Goal: Complete application form: Complete application form

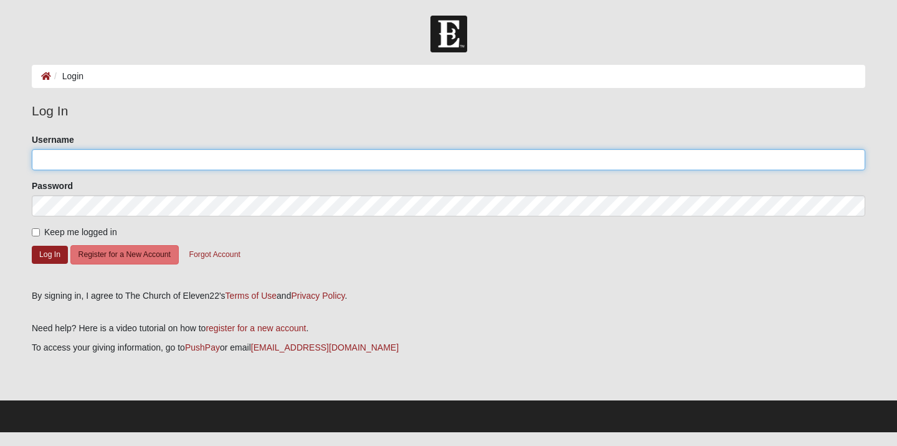
click at [270, 161] on input "Username" at bounding box center [449, 159] width 834 height 21
type input "[EMAIL_ADDRESS][DOMAIN_NAME]"
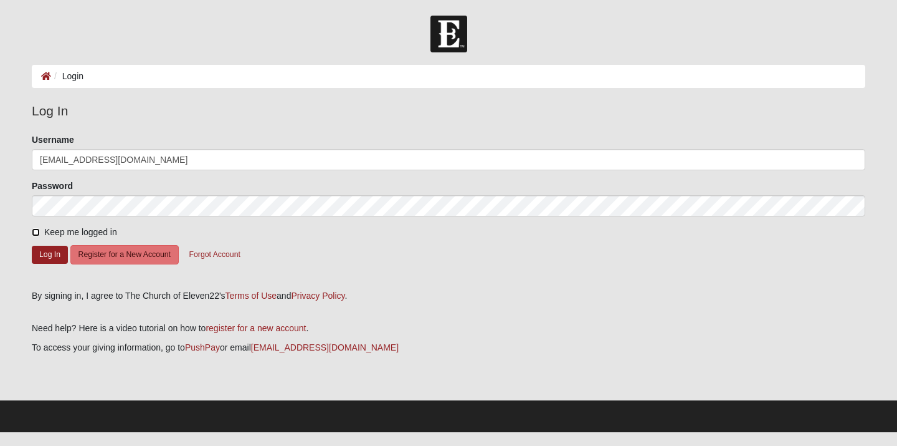
click at [36, 232] on input "Keep me logged in" at bounding box center [36, 232] width 8 height 8
checkbox input "true"
click at [42, 253] on button "Log In" at bounding box center [50, 254] width 36 height 18
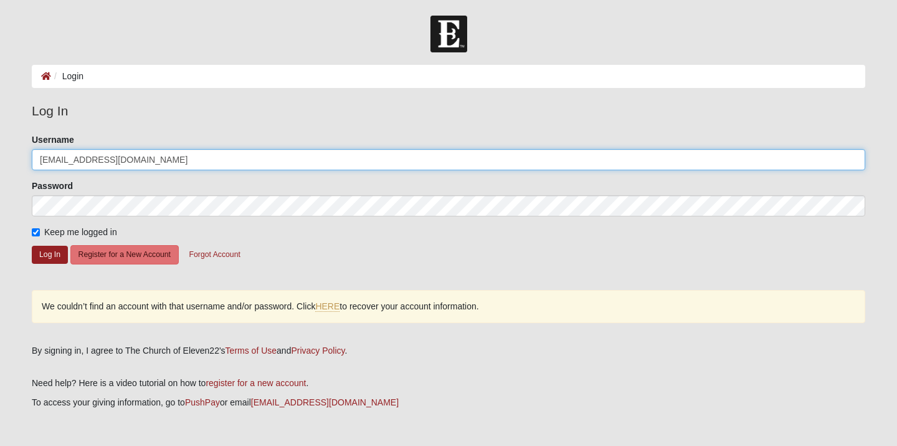
drag, startPoint x: 131, startPoint y: 156, endPoint x: 0, endPoint y: 136, distance: 132.9
click at [0, 136] on form "Log In Login Login Error Log In Please correct the following: Username hapond04…" at bounding box center [448, 251] width 897 height 471
type input "6149177327"
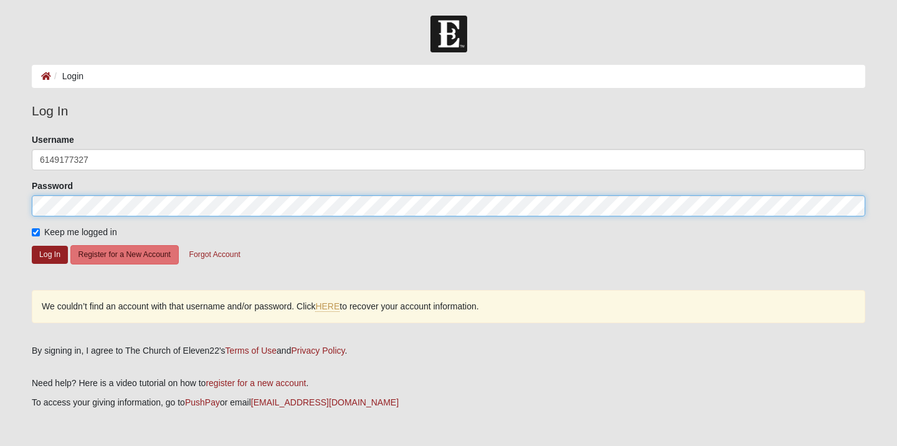
click at [14, 203] on form "Log In Login Login Error Log In Please correct the following: Username 61491773…" at bounding box center [448, 251] width 897 height 471
click at [32, 245] on button "Log In" at bounding box center [50, 254] width 36 height 18
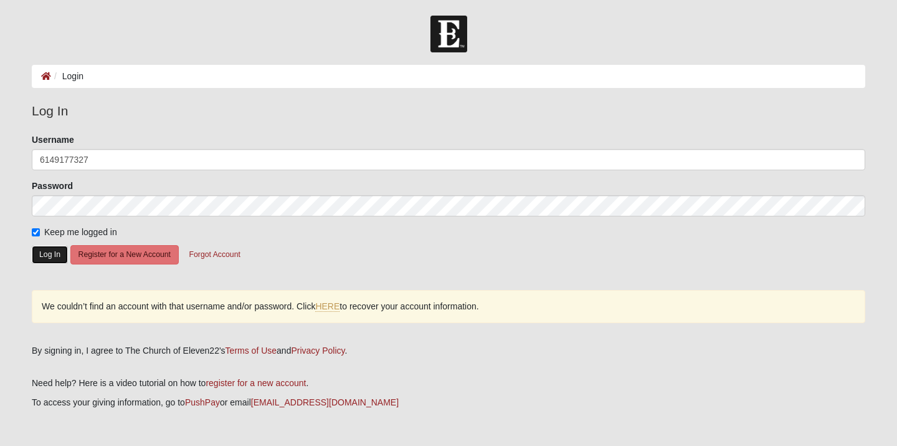
click at [55, 256] on button "Log In" at bounding box center [50, 254] width 36 height 18
click at [332, 302] on link "HERE" at bounding box center [327, 306] width 24 height 11
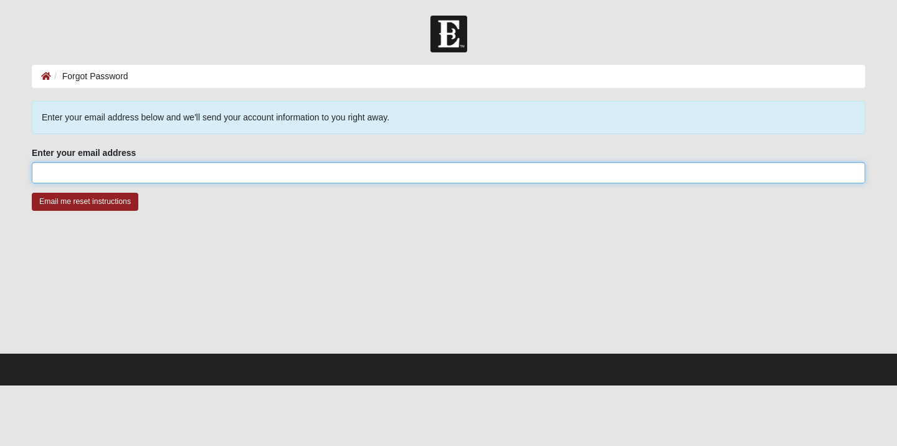
click at [209, 178] on input "Enter your email address" at bounding box center [449, 172] width 834 height 21
type input "[EMAIL_ADDRESS][DOMAIN_NAME]"
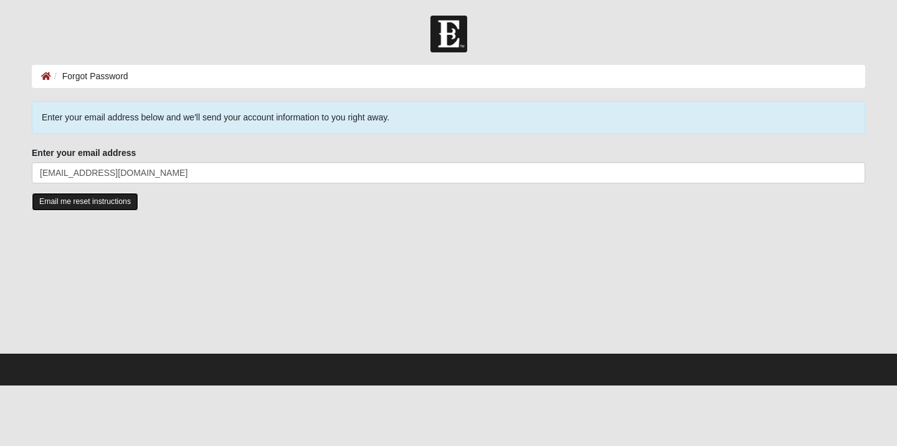
click at [82, 202] on input "Email me reset instructions" at bounding box center [85, 202] width 107 height 18
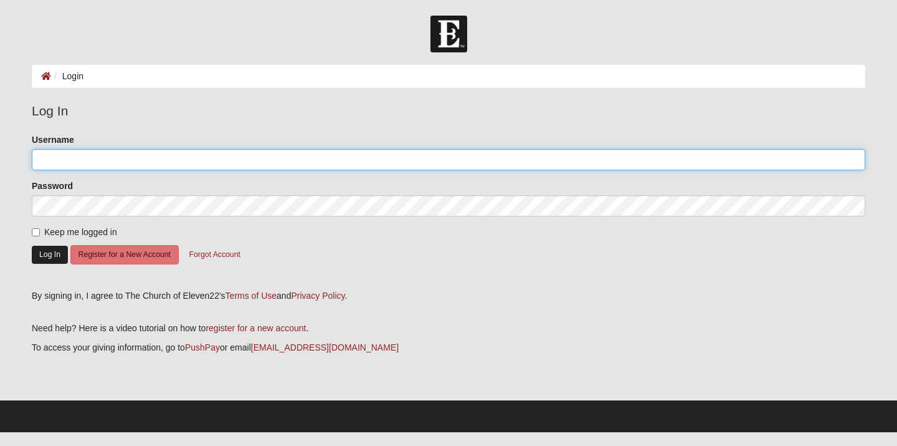
type input "[EMAIL_ADDRESS][DOMAIN_NAME]"
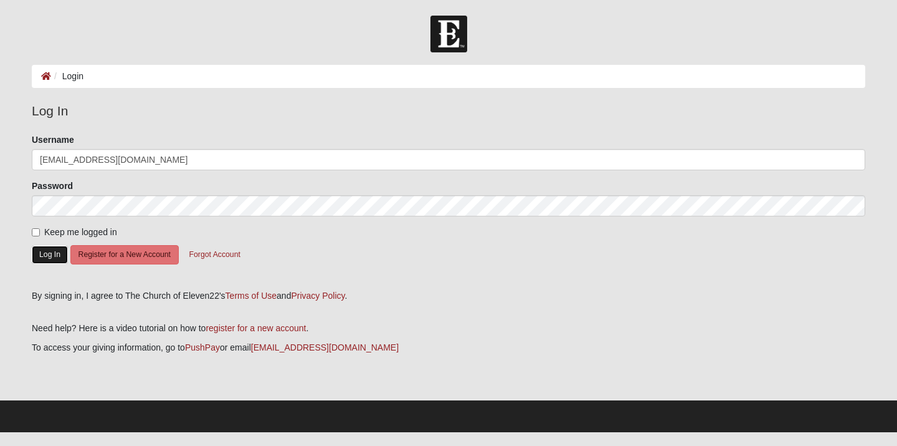
click at [45, 256] on button "Log In" at bounding box center [50, 254] width 36 height 18
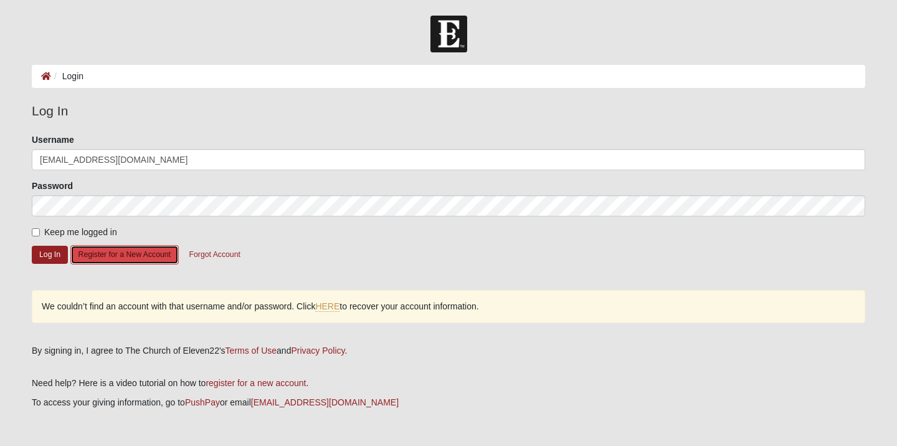
click at [85, 252] on button "Register for a New Account" at bounding box center [124, 254] width 108 height 19
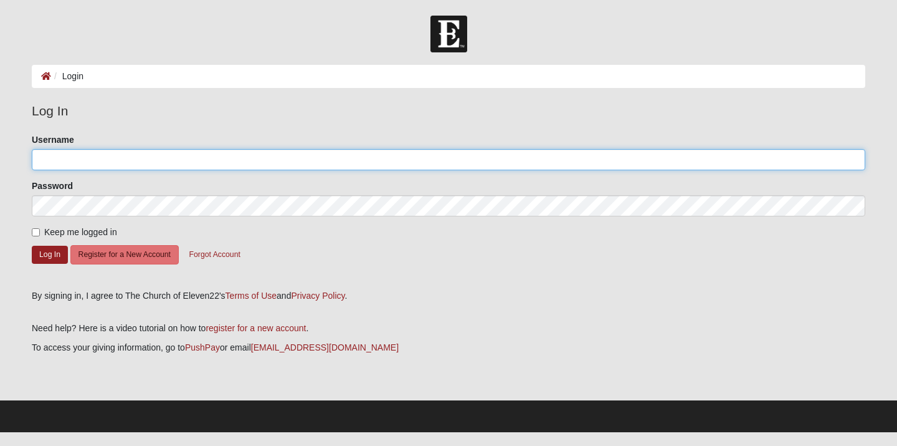
type input "[EMAIL_ADDRESS][DOMAIN_NAME]"
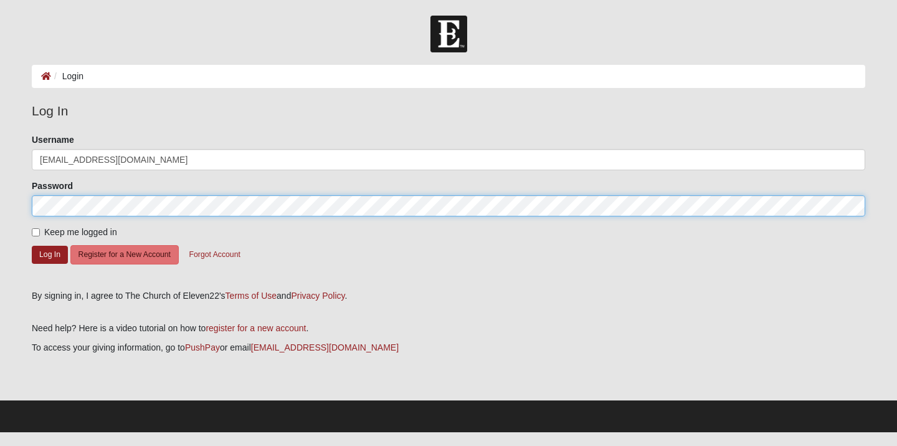
click at [0, 205] on form "Log In Login Login Error Log In Please correct the following: Username hapond04…" at bounding box center [448, 224] width 897 height 416
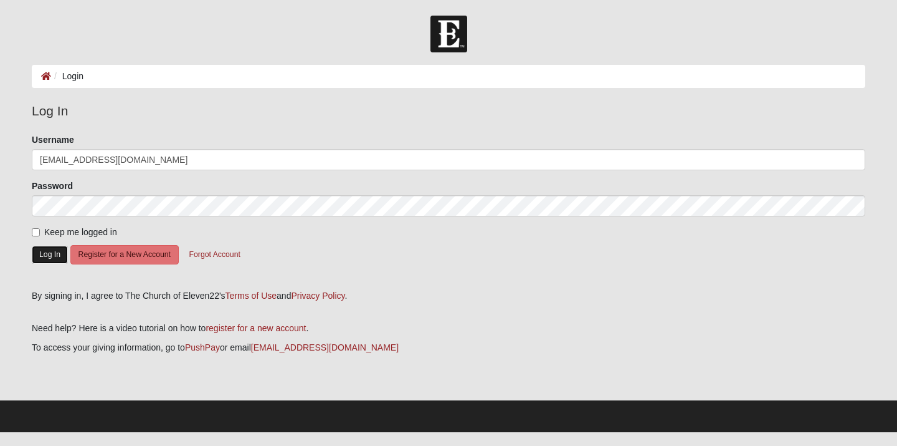
click at [51, 255] on button "Log In" at bounding box center [50, 254] width 36 height 18
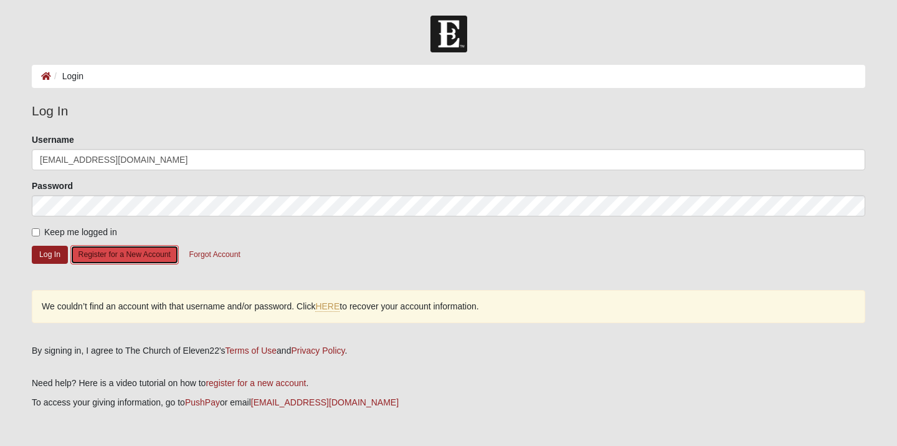
click at [118, 257] on button "Register for a New Account" at bounding box center [124, 254] width 108 height 19
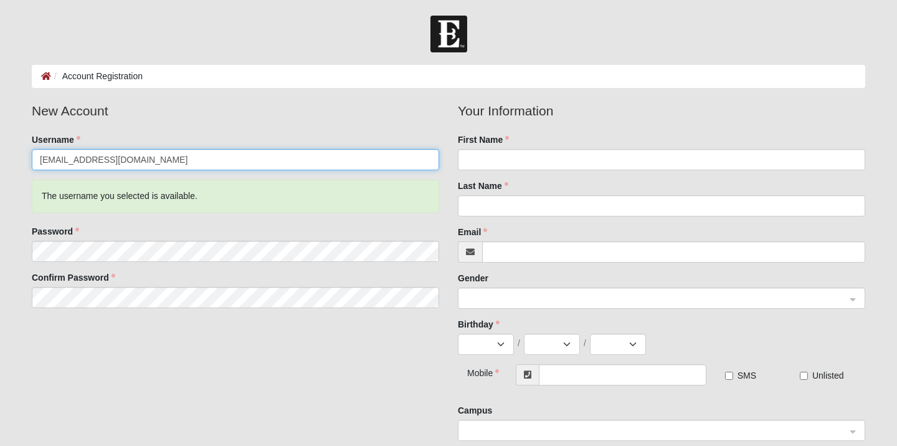
drag, startPoint x: 136, startPoint y: 158, endPoint x: 83, endPoint y: 159, distance: 53.6
click at [83, 159] on input "[EMAIL_ADDRESS][DOMAIN_NAME]" at bounding box center [235, 159] width 407 height 21
click at [64, 183] on div "The username you selected is available." at bounding box center [235, 195] width 407 height 33
drag, startPoint x: 134, startPoint y: 157, endPoint x: 81, endPoint y: 161, distance: 53.1
click at [81, 161] on input "[EMAIL_ADDRESS][DOMAIN_NAME]" at bounding box center [235, 159] width 407 height 21
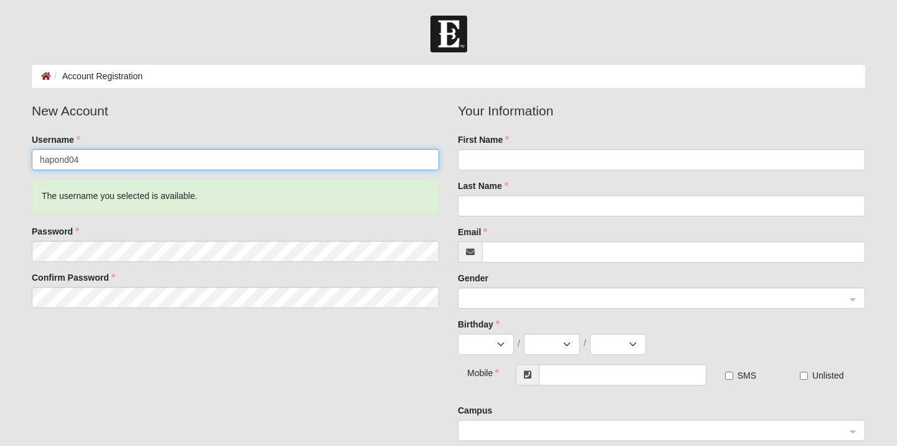
type input "hapond04"
click at [40, 191] on div "The username you selected is available." at bounding box center [235, 195] width 407 height 33
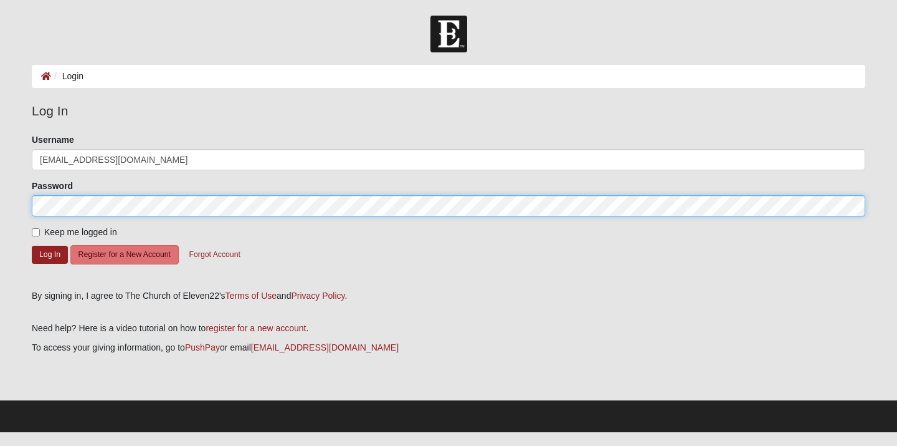
click at [0, 206] on form "Log In Login Login Error Log In Please correct the following: Username [EMAIL_A…" at bounding box center [448, 224] width 897 height 416
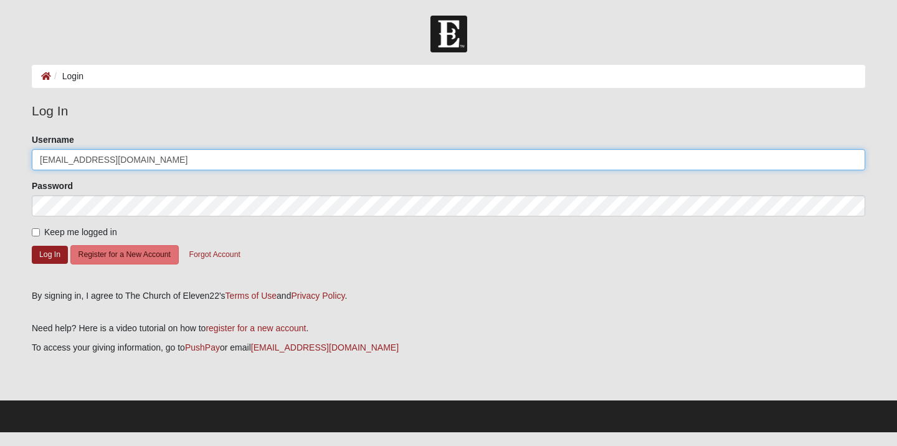
click at [132, 158] on input "[EMAIL_ADDRESS][DOMAIN_NAME]" at bounding box center [449, 159] width 834 height 21
drag, startPoint x: 132, startPoint y: 158, endPoint x: 79, endPoint y: 158, distance: 53.0
click at [79, 158] on input "[EMAIL_ADDRESS][DOMAIN_NAME]" at bounding box center [449, 159] width 834 height 21
type input "hapond04"
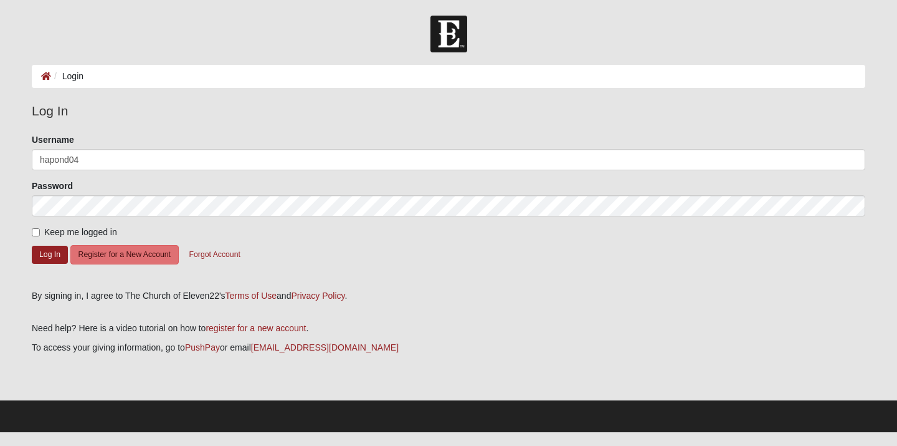
click at [21, 215] on form "Log In Login Login Error Log In Please correct the following: Username hapond04…" at bounding box center [448, 224] width 897 height 416
click at [39, 249] on button "Log In" at bounding box center [50, 254] width 36 height 18
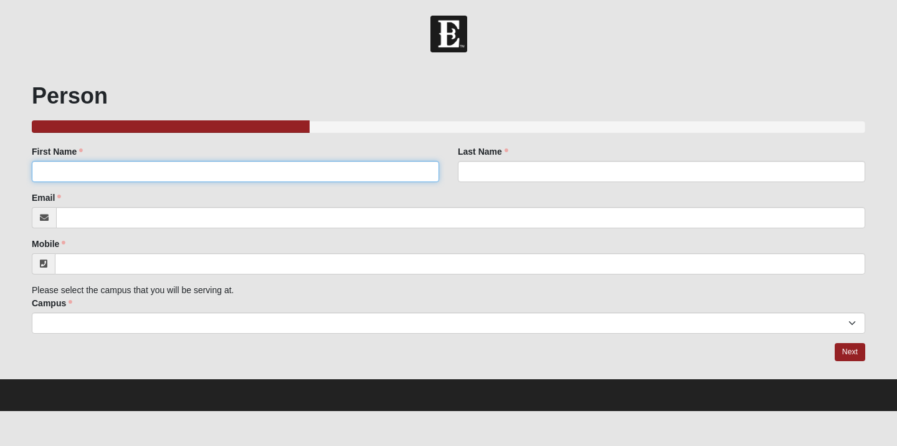
click at [292, 174] on input "First Name" at bounding box center [235, 171] width 407 height 21
type input "Hailey"
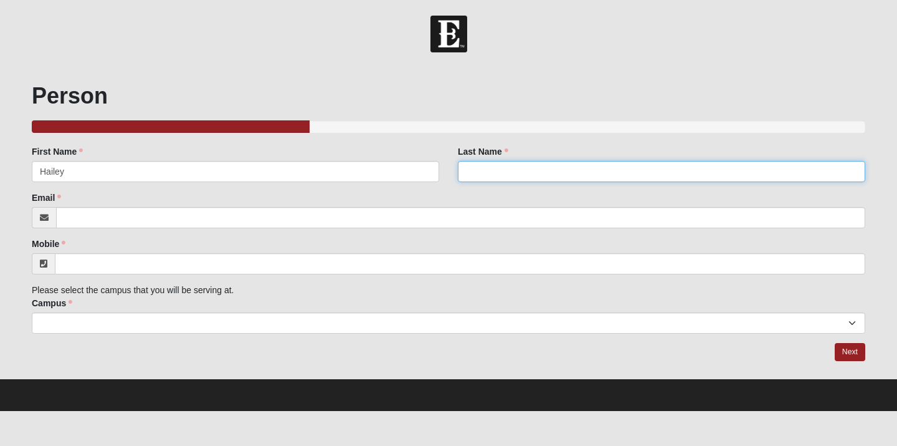
type input "Pond"
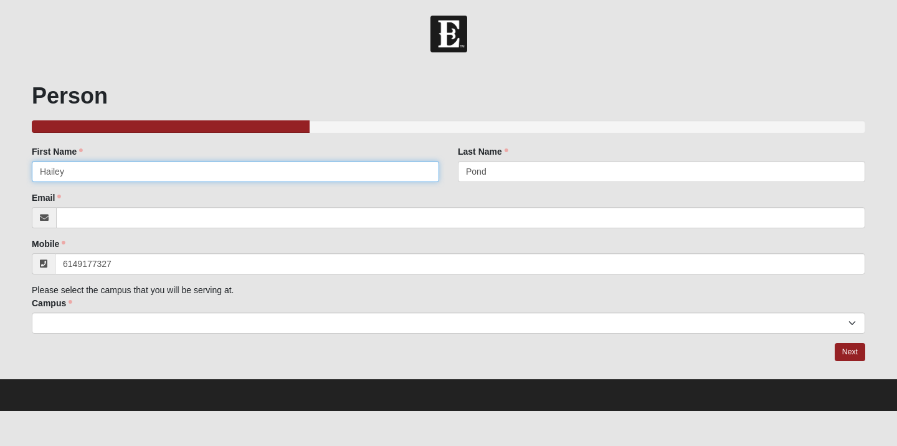
type input "[PHONE_NUMBER]"
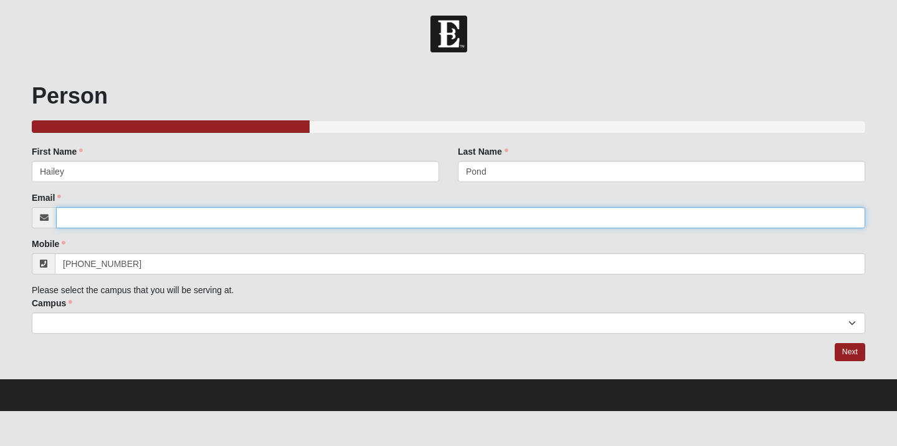
click at [141, 218] on input "Email" at bounding box center [460, 217] width 809 height 21
type input "[EMAIL_ADDRESS][DOMAIN_NAME]"
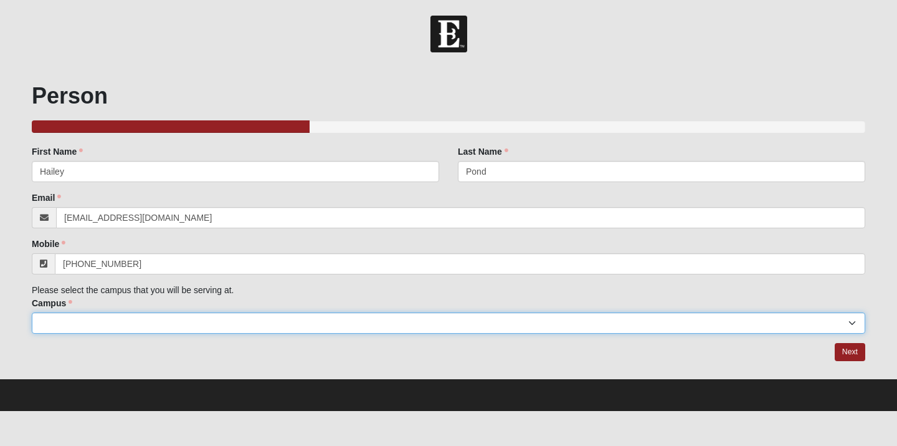
click at [107, 322] on select "Arlington Baymeadows Eleven22 Online [PERSON_NAME][GEOGRAPHIC_DATA] Jesup [GEOG…" at bounding box center [449, 322] width 834 height 21
select select "3"
click at [32, 312] on select "Arlington Baymeadows Eleven22 Online [PERSON_NAME][GEOGRAPHIC_DATA] Jesup [GEOG…" at bounding box center [449, 322] width 834 height 21
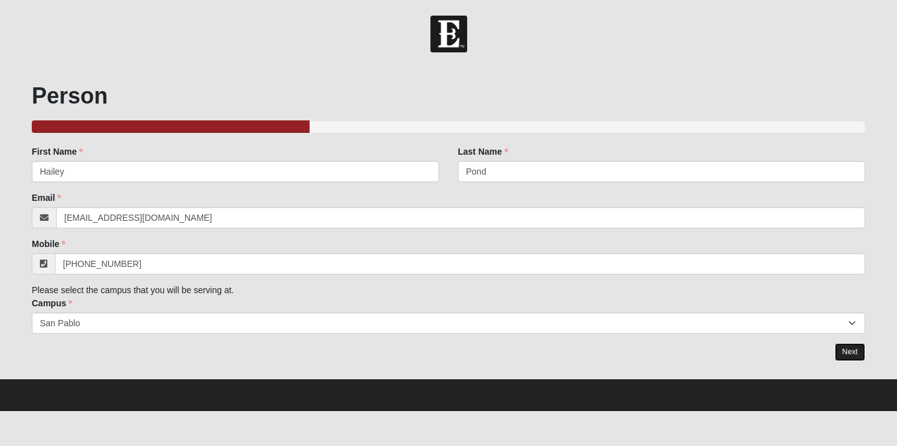
click at [845, 353] on link "Next" at bounding box center [850, 352] width 31 height 18
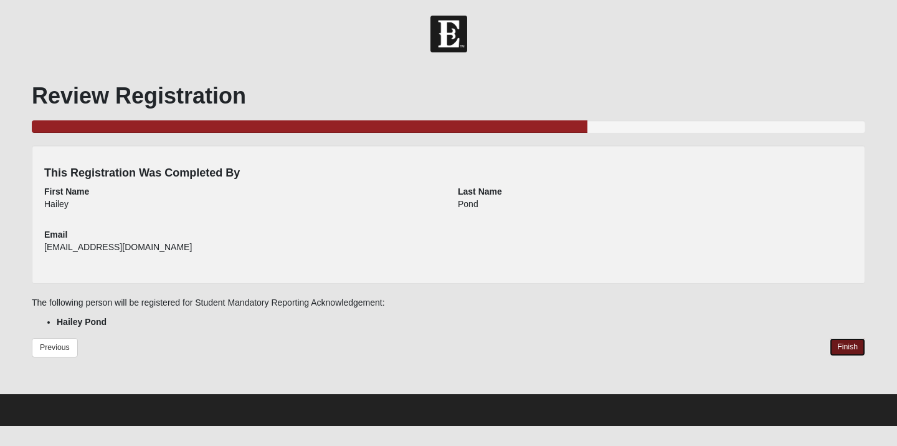
click at [845, 353] on link "Finish" at bounding box center [848, 347] width 36 height 18
